Goal: Task Accomplishment & Management: Manage account settings

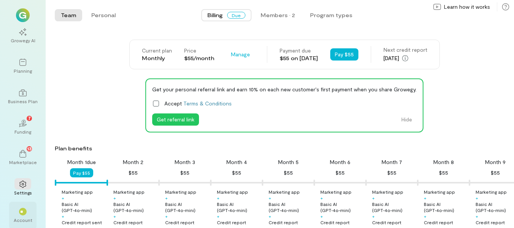
click at [18, 216] on div "**" at bounding box center [22, 211] width 17 height 11
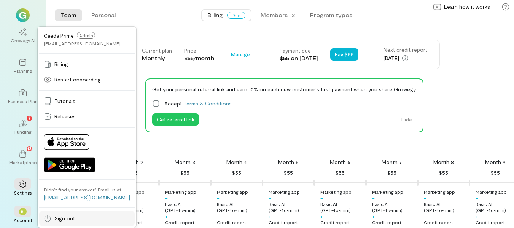
click at [63, 218] on span "Sign out" at bounding box center [64, 219] width 21 height 8
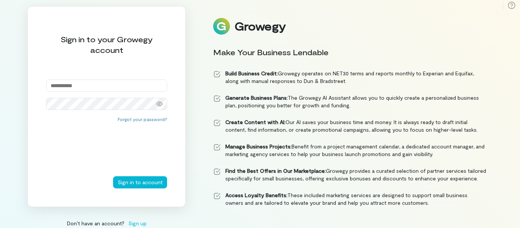
type input "**********"
